Goal: Obtain resource: Download file/media

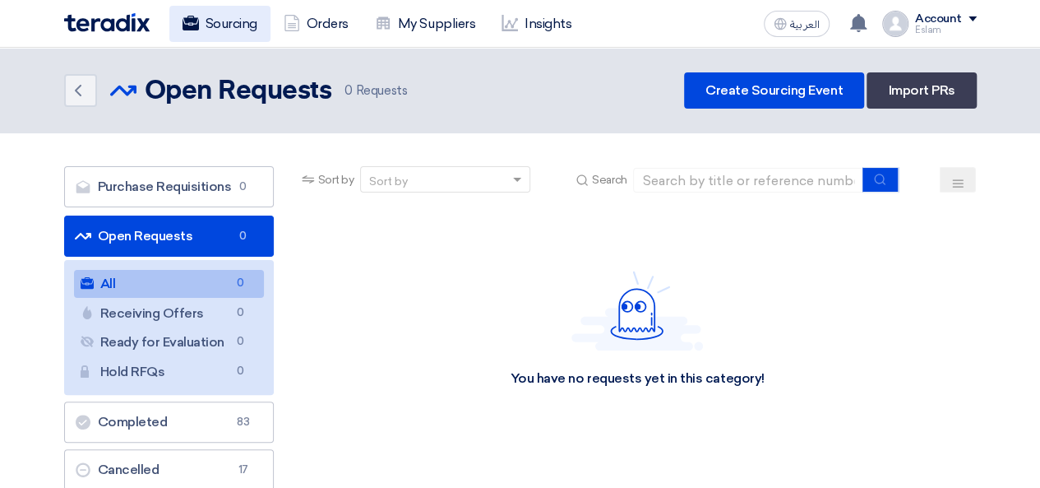
click at [212, 18] on link "Sourcing" at bounding box center [219, 24] width 101 height 36
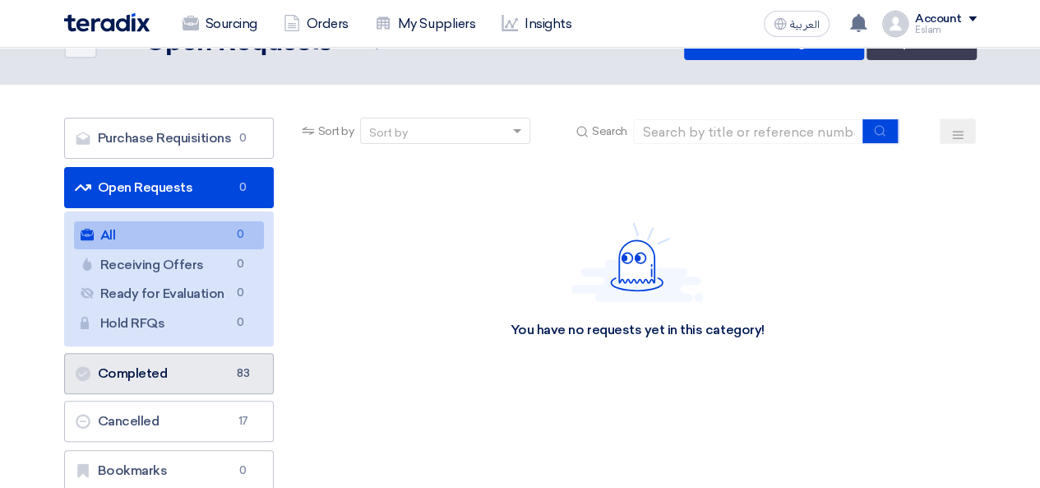
scroll to position [82, 0]
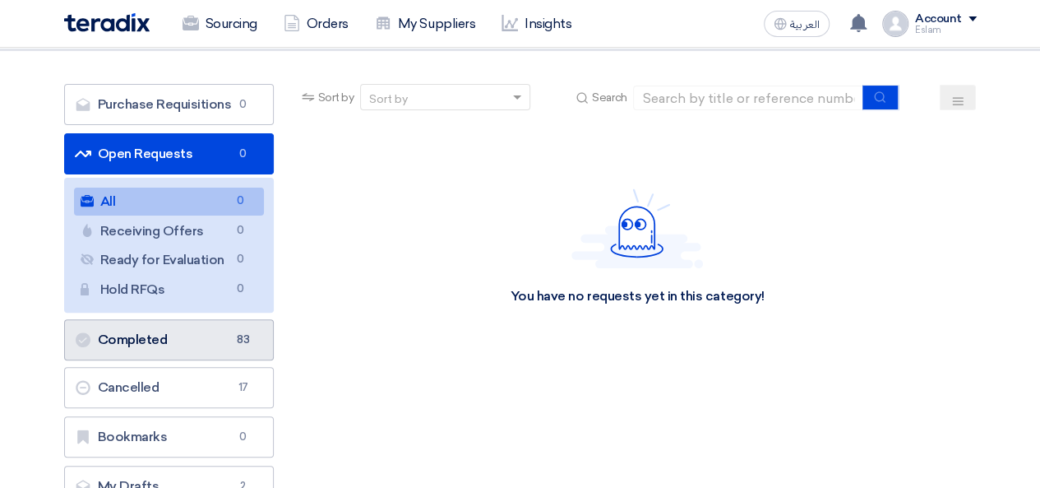
click at [207, 353] on link "Completed Completed 83" at bounding box center [169, 339] width 210 height 41
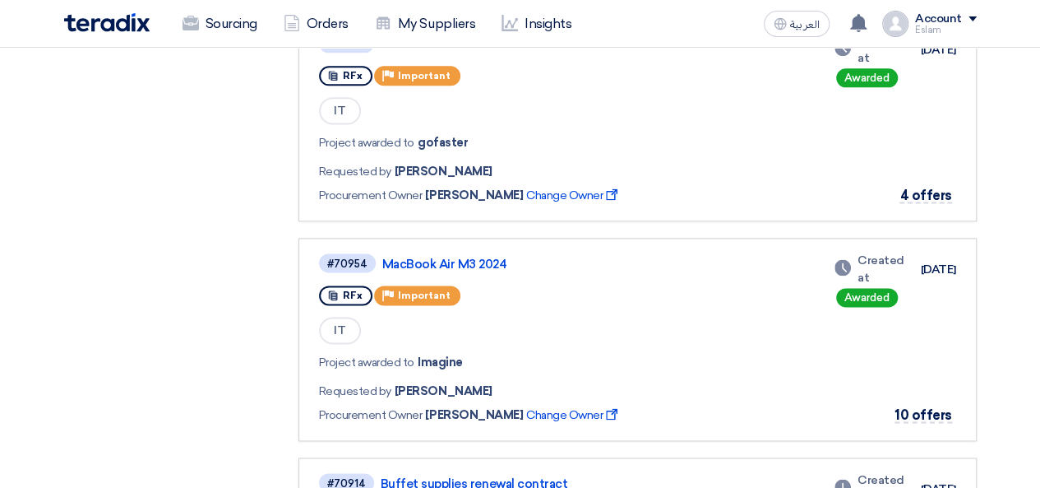
scroll to position [1069, 0]
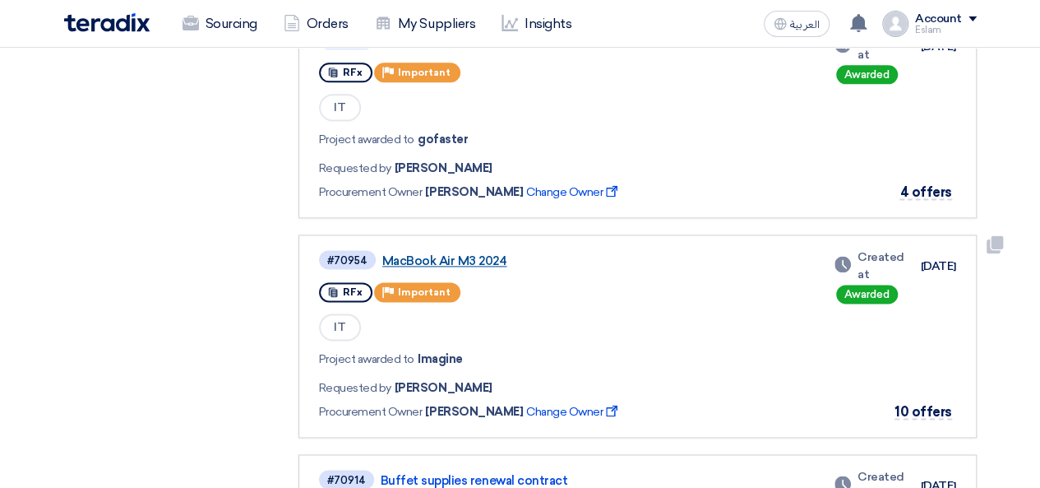
click at [461, 259] on link "MacBook Air M3 2024" at bounding box center [587, 260] width 411 height 15
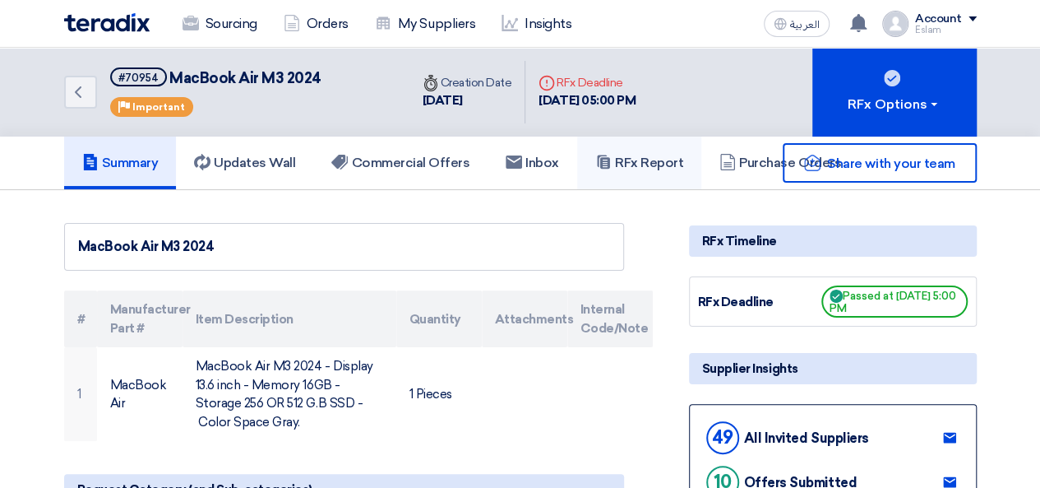
click at [663, 169] on h5 "RFx Report" at bounding box center [639, 163] width 88 height 16
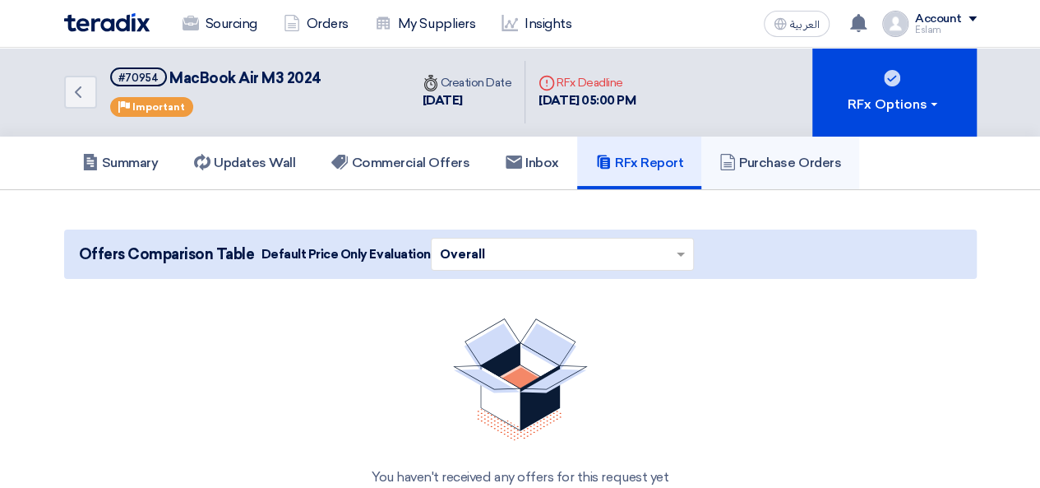
click at [748, 170] on link "Purchase Orders" at bounding box center [781, 163] width 158 height 53
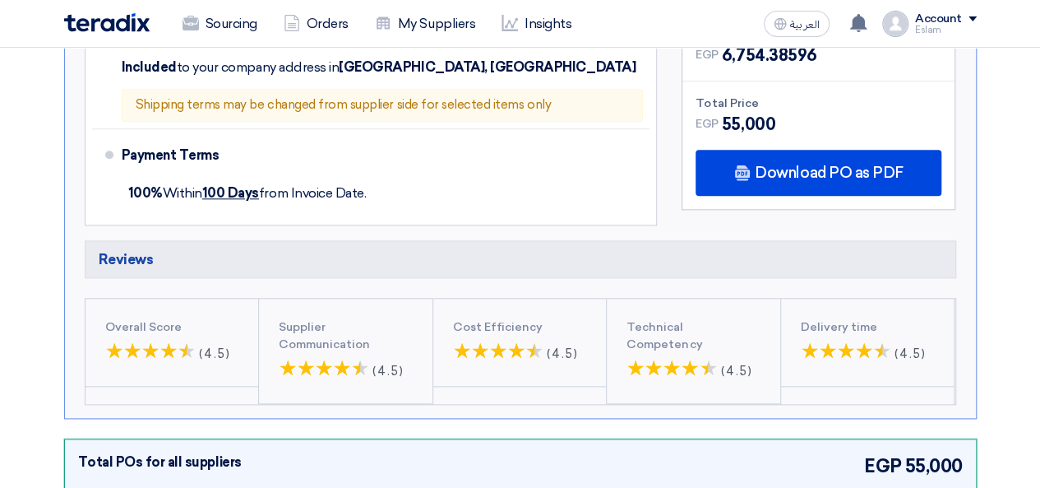
scroll to position [823, 0]
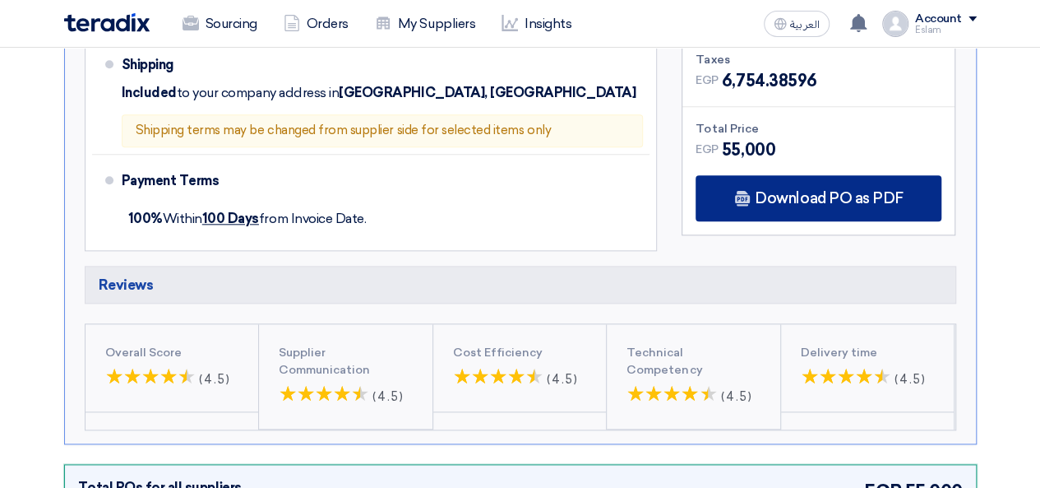
click at [824, 191] on span "Download PO as PDF" at bounding box center [829, 198] width 148 height 15
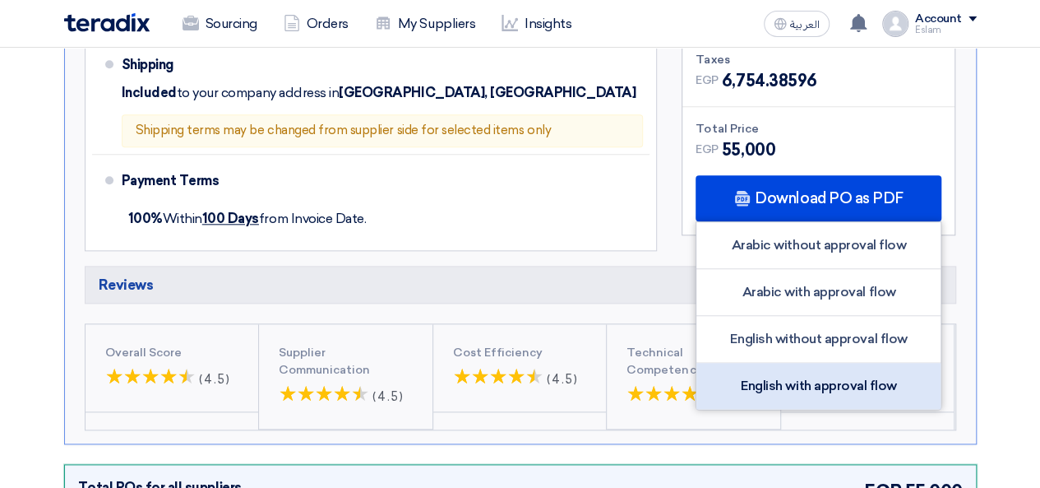
click at [830, 368] on div "English with approval flow" at bounding box center [819, 386] width 244 height 46
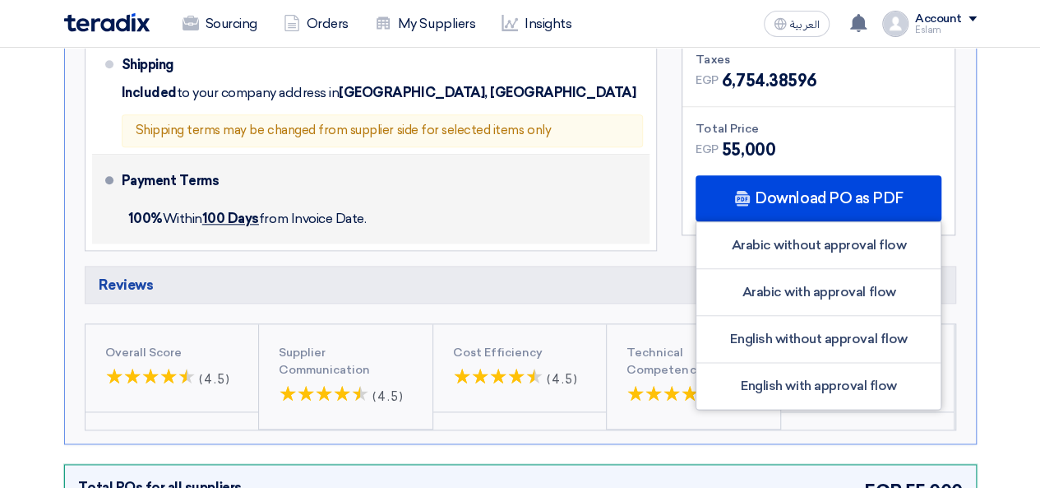
click at [513, 201] on div "100% [DATE] from Invoice Date." at bounding box center [383, 219] width 522 height 36
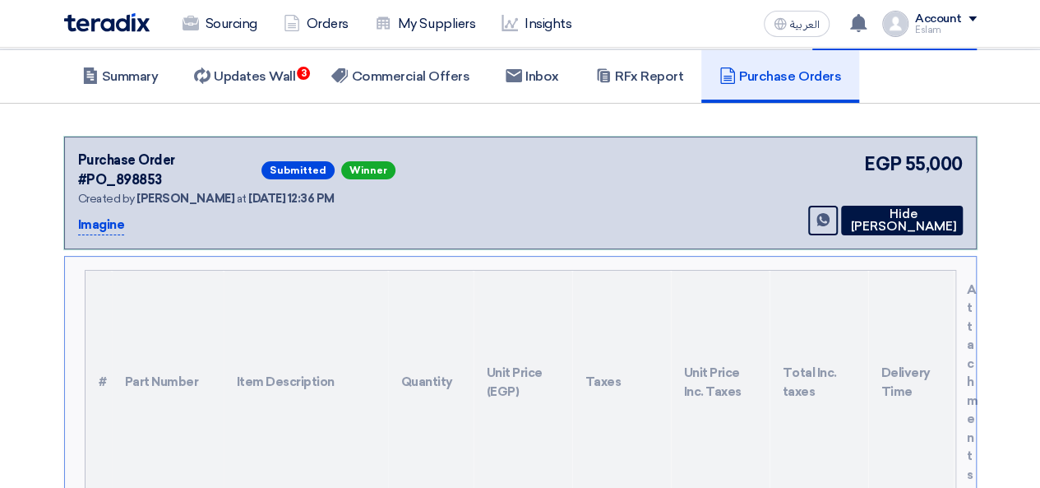
scroll to position [0, 0]
